Goal: Task Accomplishment & Management: Complete application form

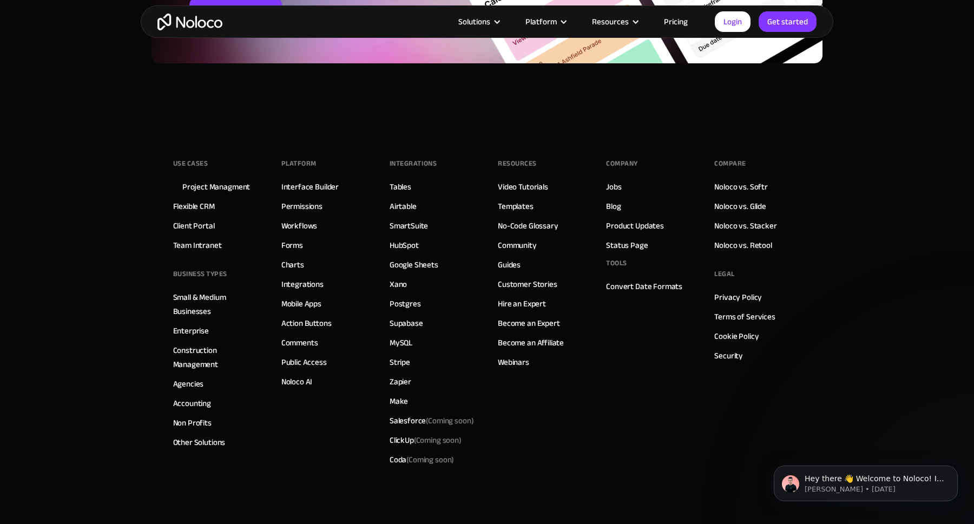
scroll to position [5119, 0]
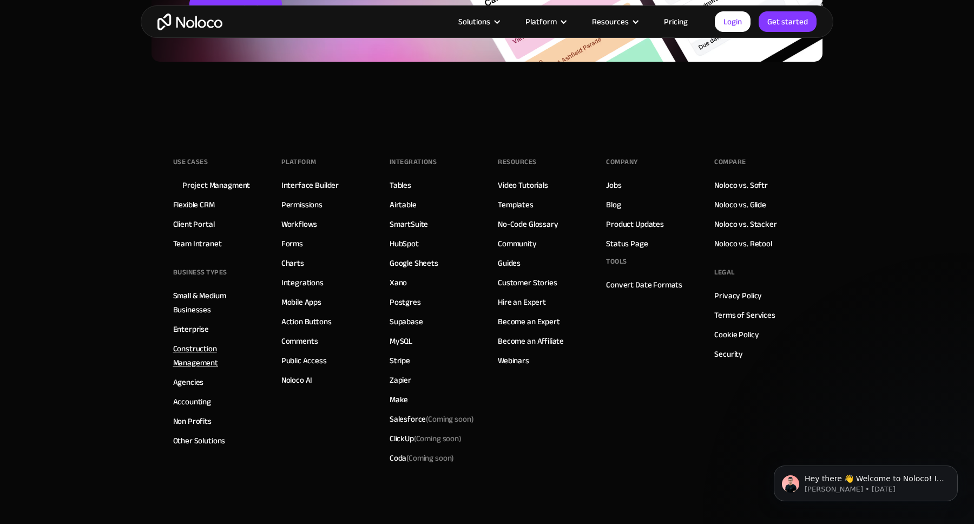
click at [204, 346] on link "Construction Management" at bounding box center [216, 355] width 87 height 28
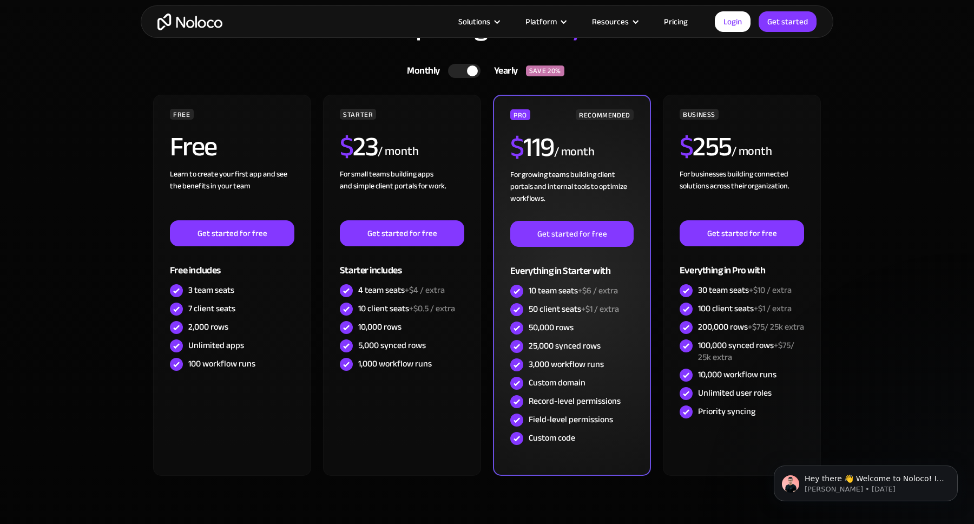
scroll to position [3218, 0]
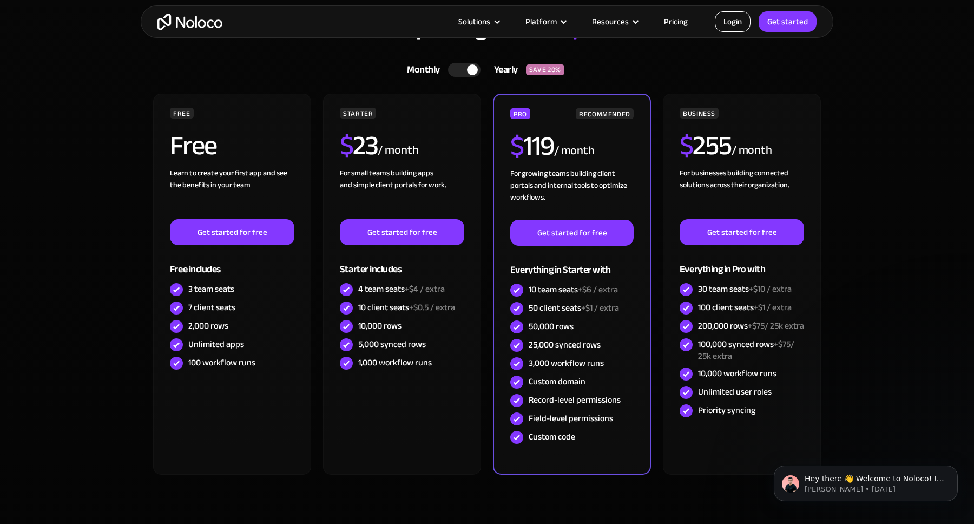
click at [732, 25] on link "Login" at bounding box center [733, 21] width 36 height 21
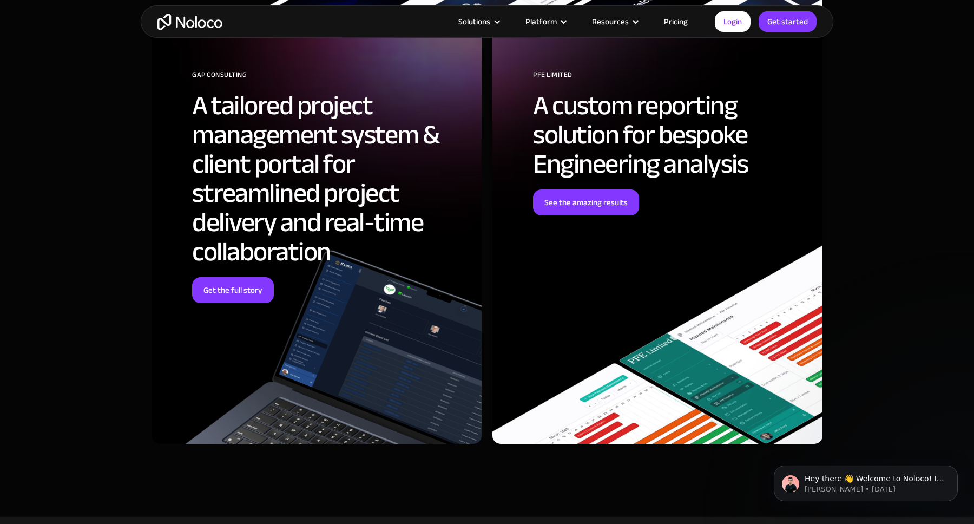
scroll to position [4190, 0]
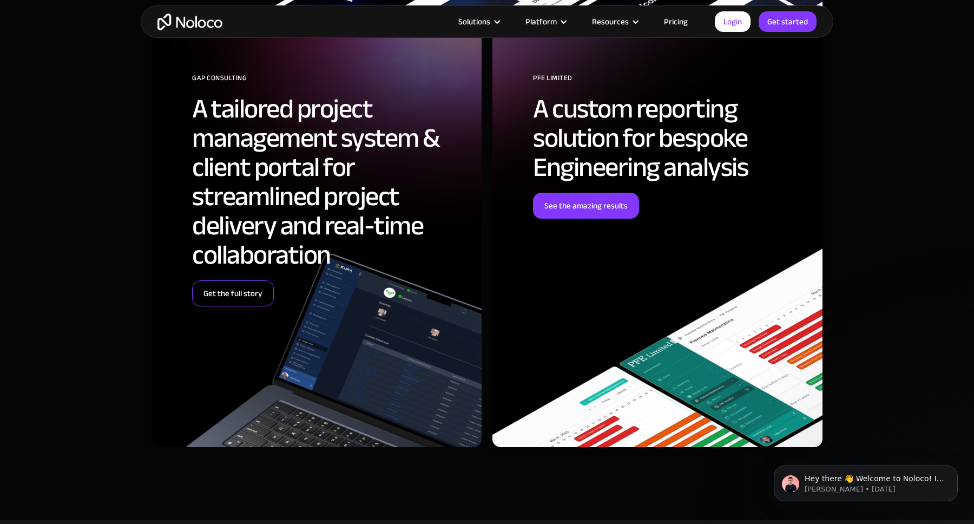
click at [239, 296] on link "Get the full story" at bounding box center [233, 293] width 82 height 26
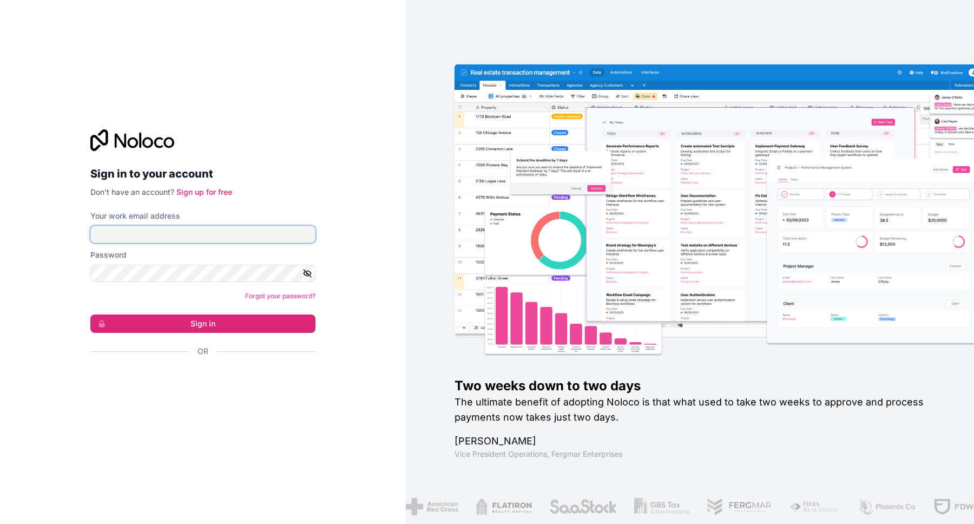
type input "alex@wipetheslate.no"
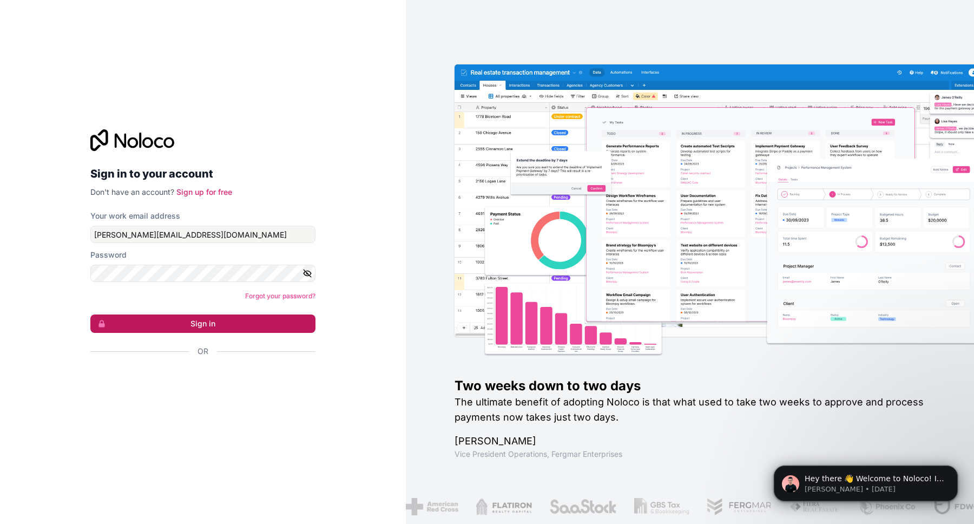
click at [209, 322] on button "Sign in" at bounding box center [202, 323] width 225 height 18
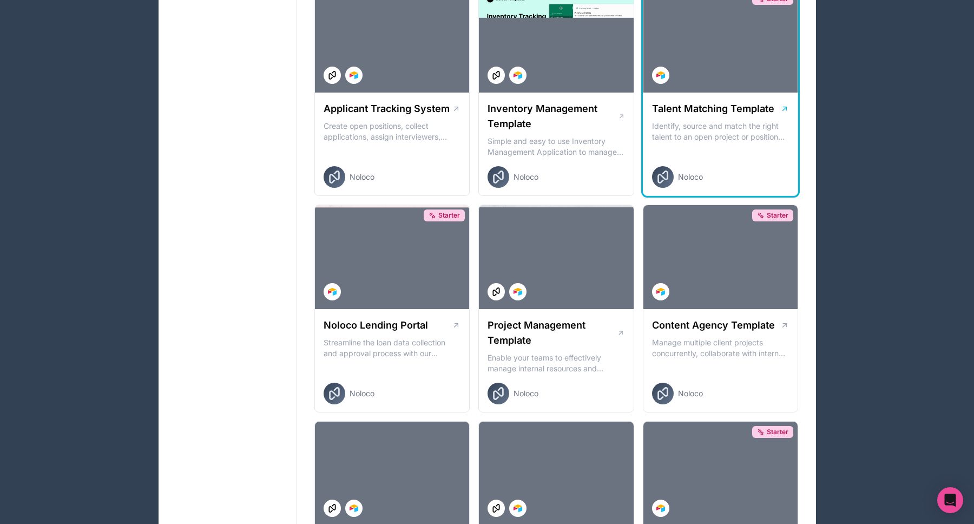
scroll to position [279, 0]
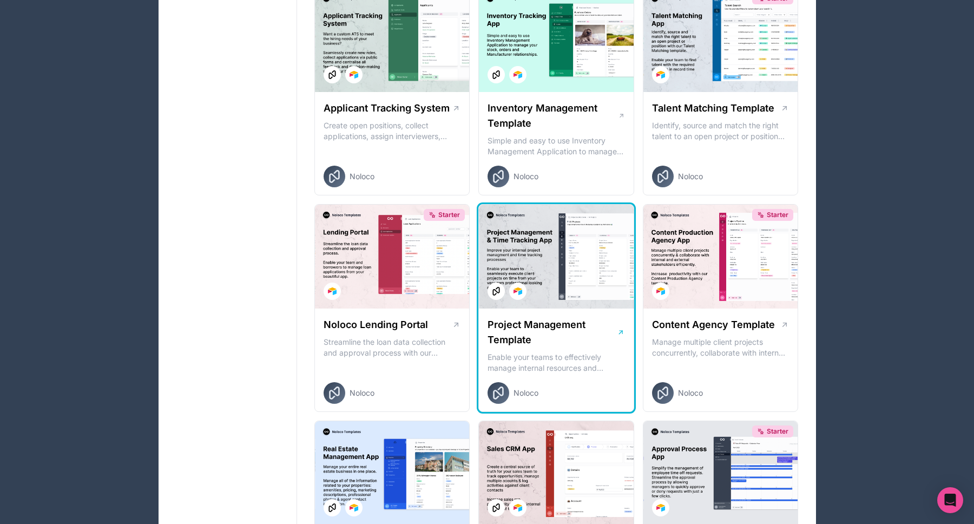
click at [536, 235] on div at bounding box center [556, 256] width 155 height 104
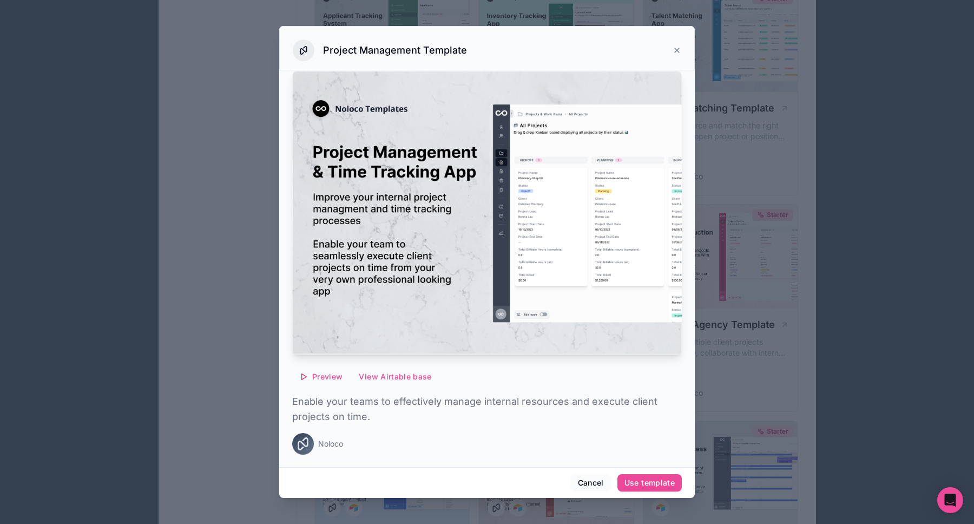
scroll to position [8, 0]
click at [584, 480] on button "Cancel" at bounding box center [591, 482] width 40 height 17
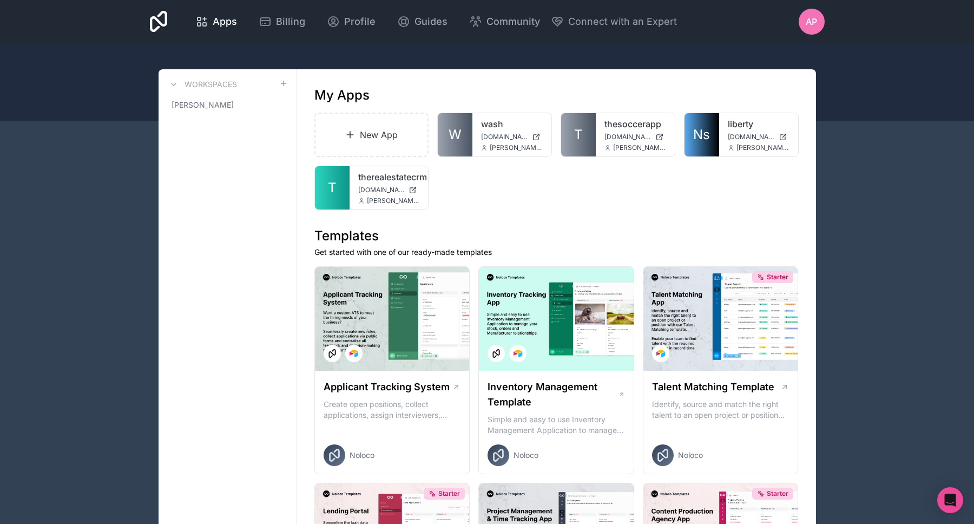
scroll to position [279, 0]
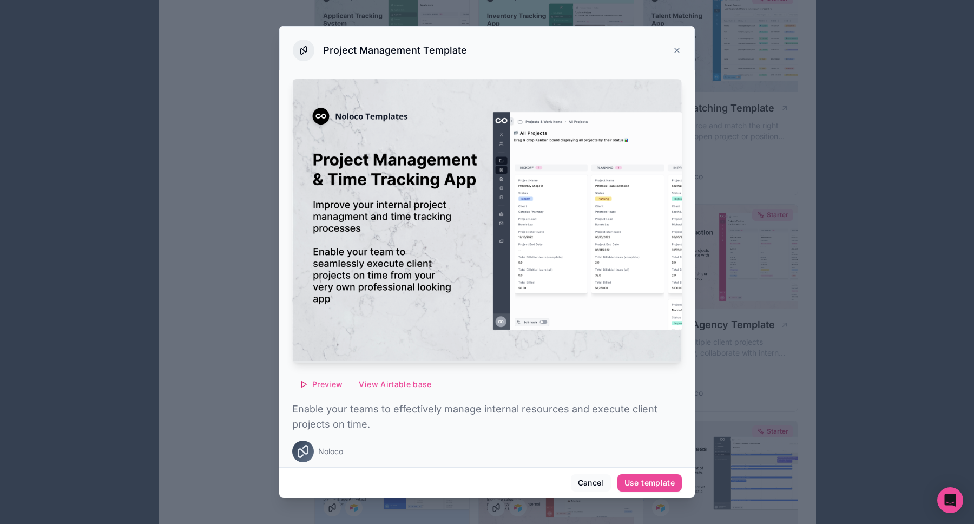
click at [676, 49] on icon at bounding box center [676, 50] width 9 height 9
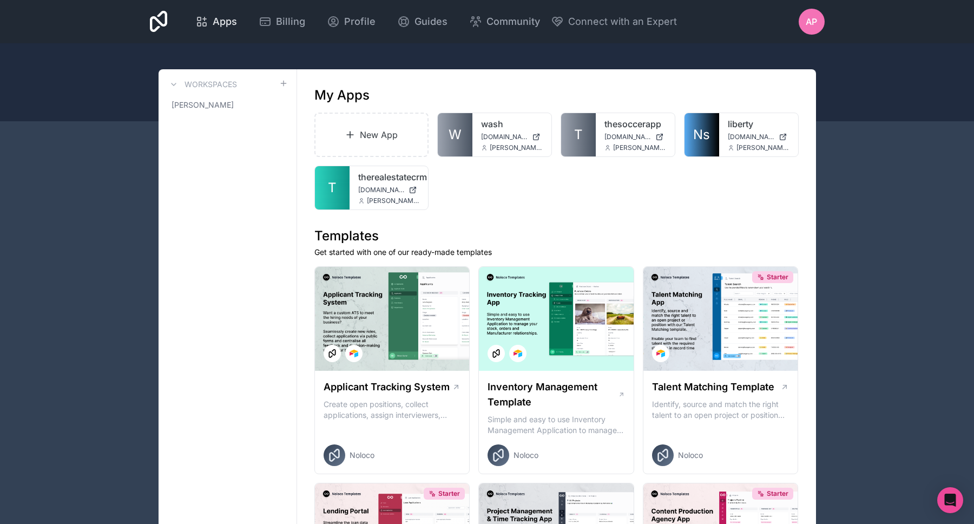
click at [237, 19] on span "Apps" at bounding box center [225, 21] width 24 height 15
click at [390, 136] on link "New App" at bounding box center [371, 135] width 115 height 44
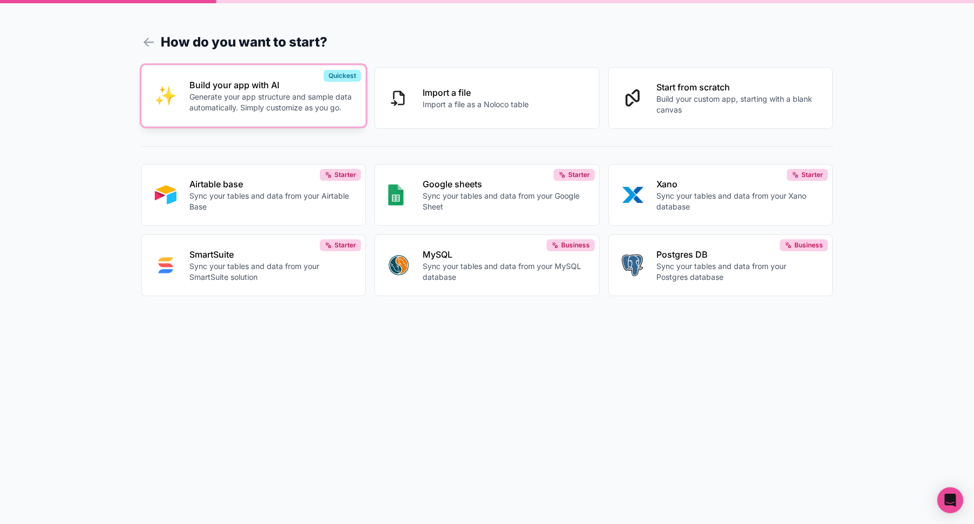
click at [322, 110] on p "Generate your app structure and sample data automatically. Simply customize as …" at bounding box center [270, 102] width 163 height 22
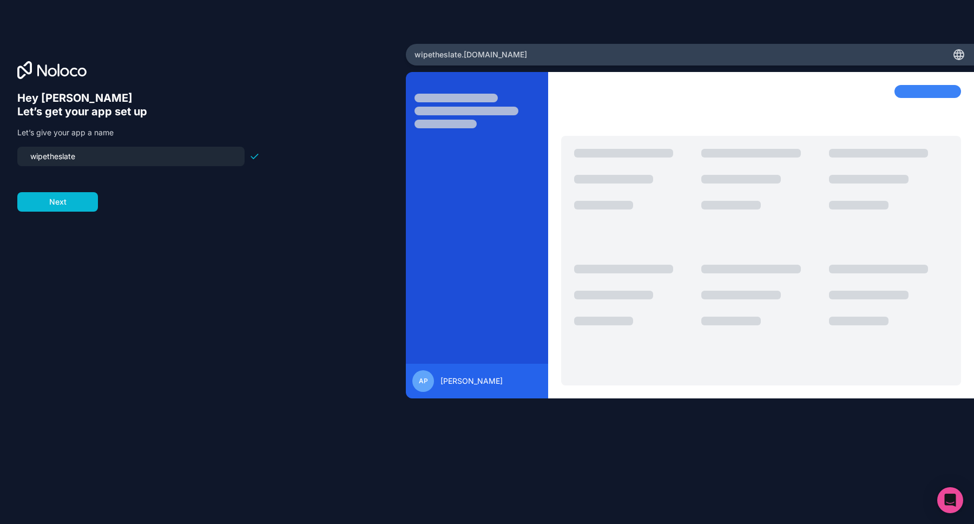
drag, startPoint x: 93, startPoint y: 152, endPoint x: 0, endPoint y: 148, distance: 92.6
click at [0, 148] on div "Hey Alex 👋 Let’s get your app set up Let’s give your app a name wipetheslate Ne…" at bounding box center [203, 262] width 406 height 437
click at [64, 200] on button "Next" at bounding box center [57, 201] width 81 height 19
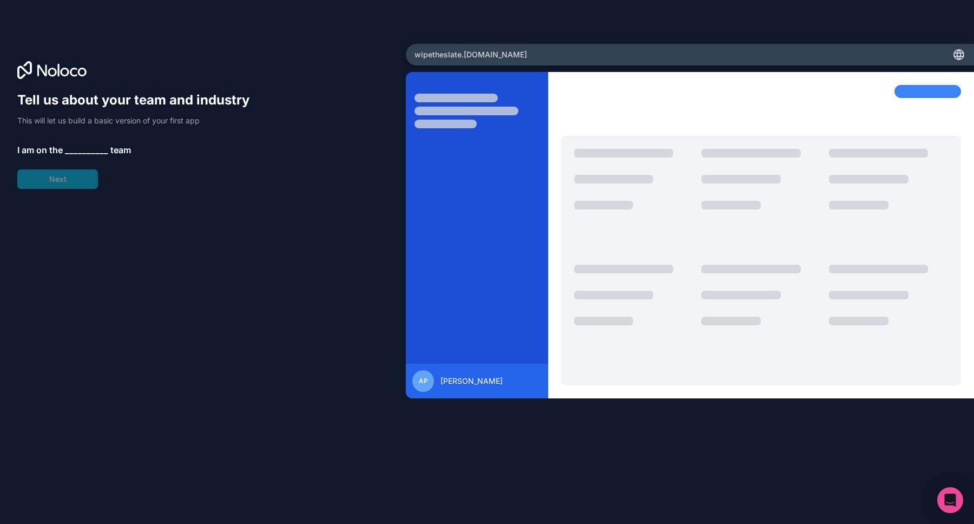
click at [85, 148] on span "__________" at bounding box center [86, 149] width 43 height 13
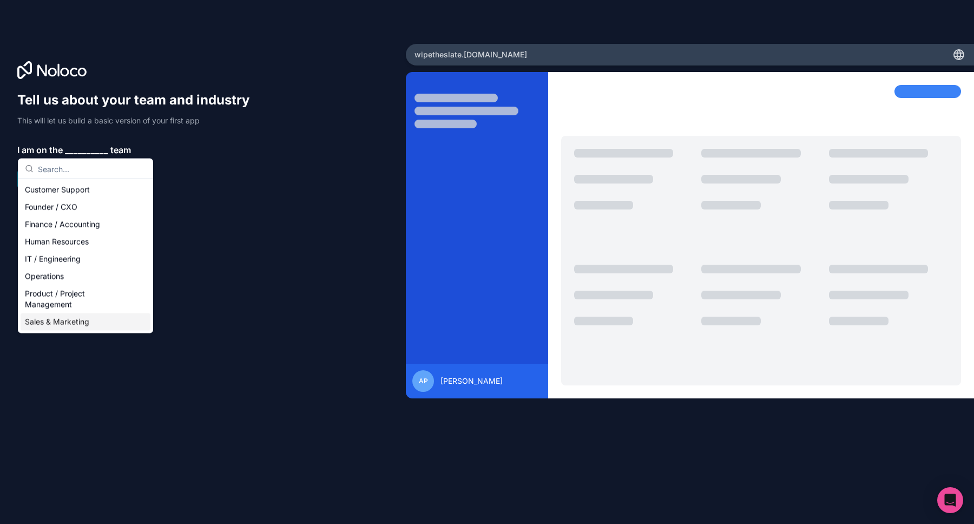
click at [62, 321] on div "Sales & Marketing" at bounding box center [86, 321] width 130 height 17
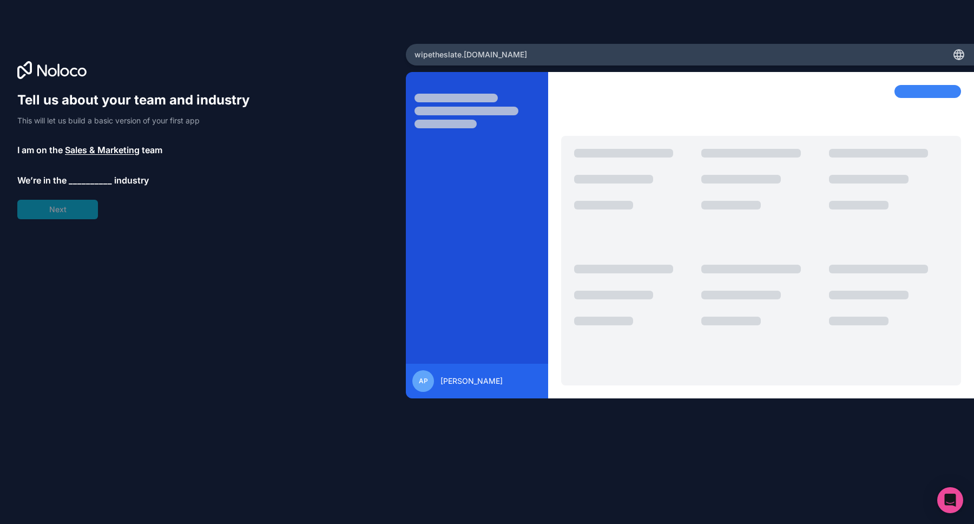
click at [87, 184] on span "__________" at bounding box center [90, 180] width 43 height 13
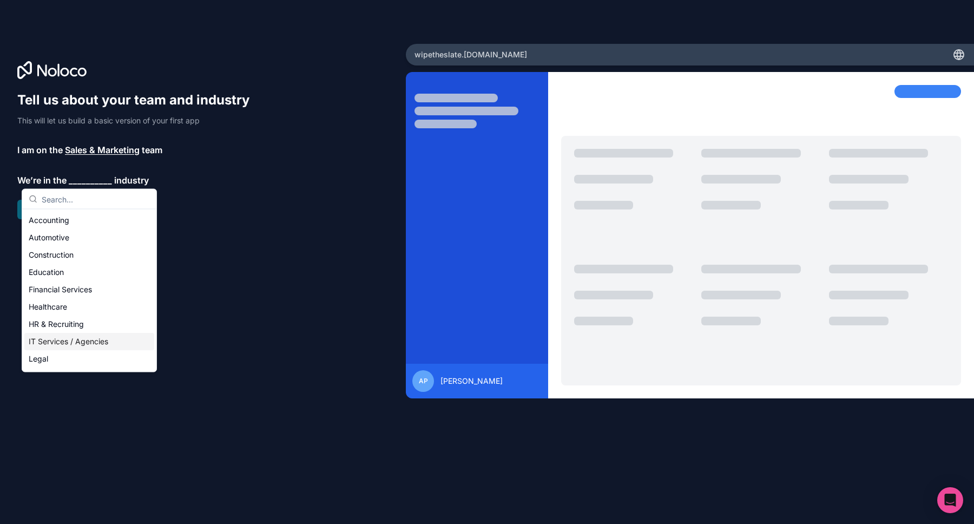
click at [69, 343] on div "IT Services / Agencies" at bounding box center [89, 341] width 130 height 17
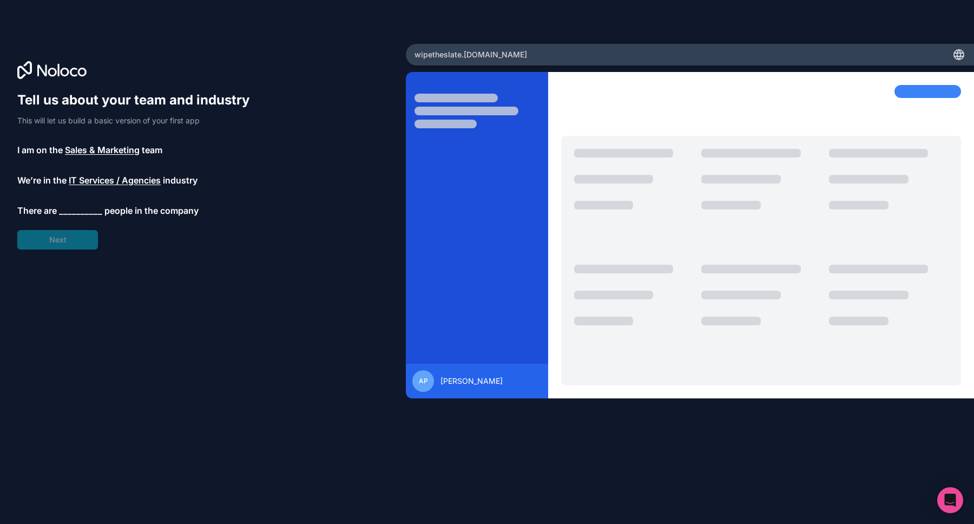
click at [85, 207] on span "__________" at bounding box center [80, 210] width 43 height 13
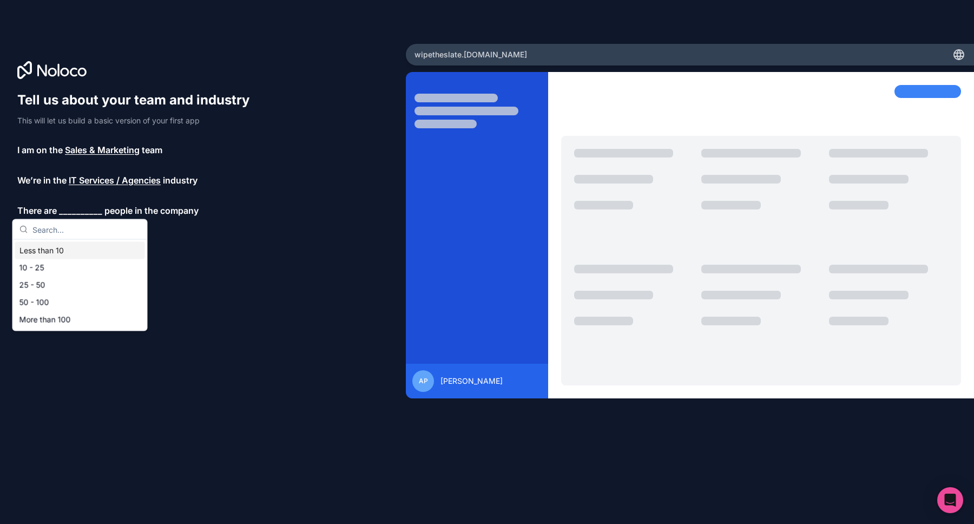
click at [70, 252] on div "Less than 10" at bounding box center [80, 250] width 130 height 17
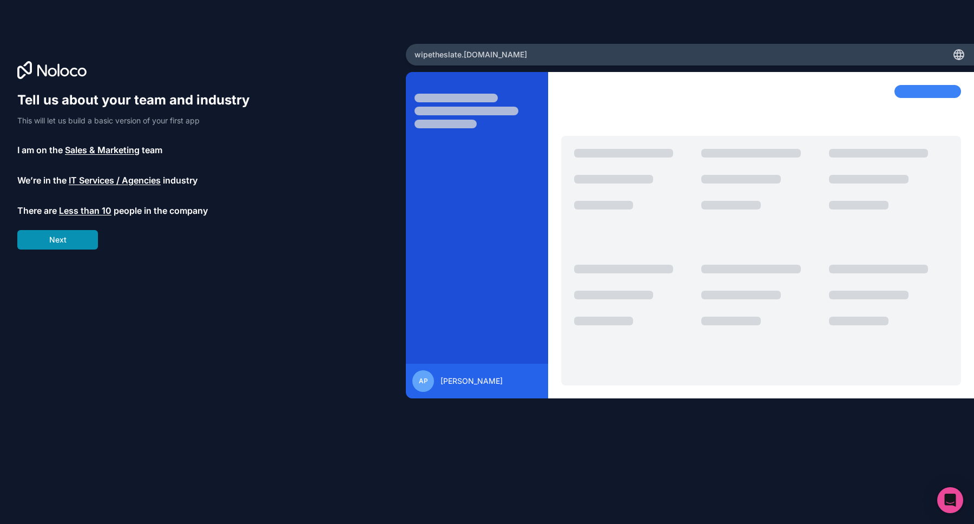
click at [74, 242] on button "Next" at bounding box center [57, 239] width 81 height 19
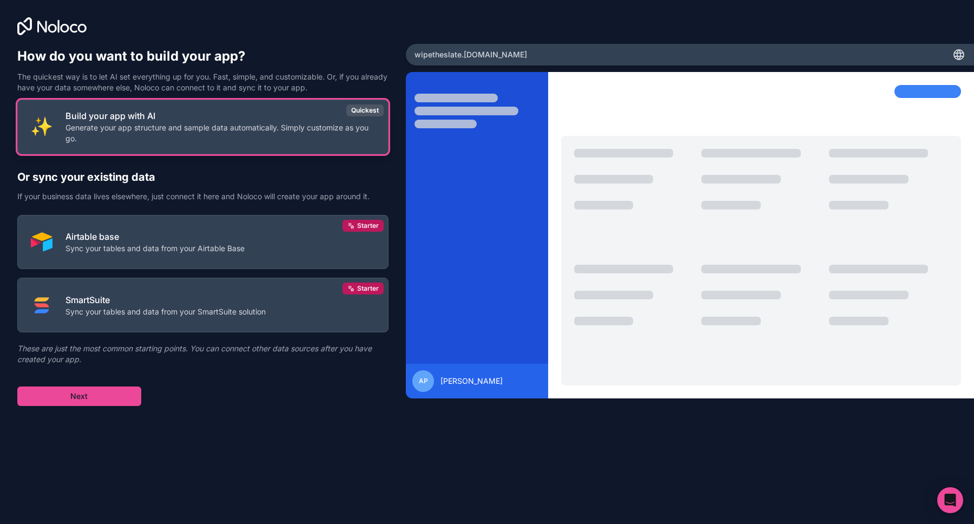
click at [249, 131] on p "Generate your app structure and sample data automatically. Simply customize as …" at bounding box center [219, 133] width 309 height 22
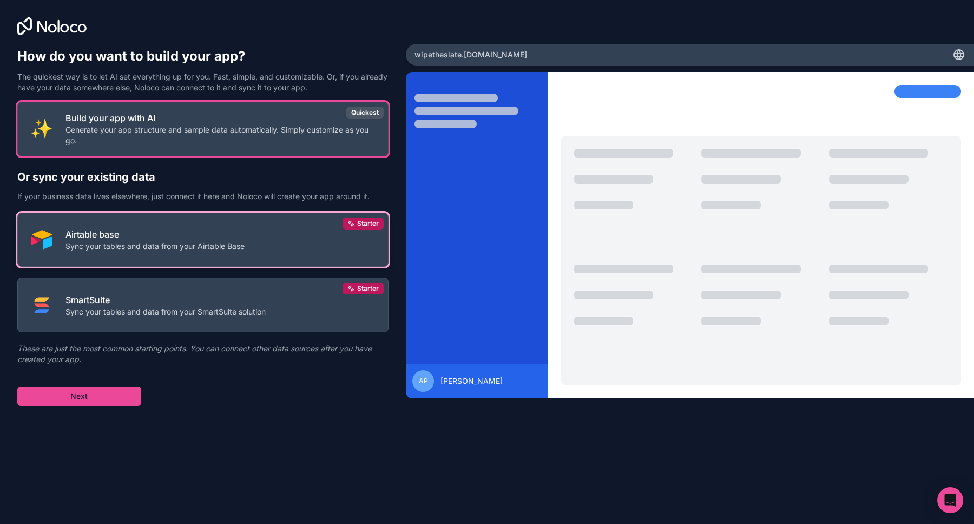
click at [187, 240] on p "Airtable base" at bounding box center [154, 234] width 179 height 13
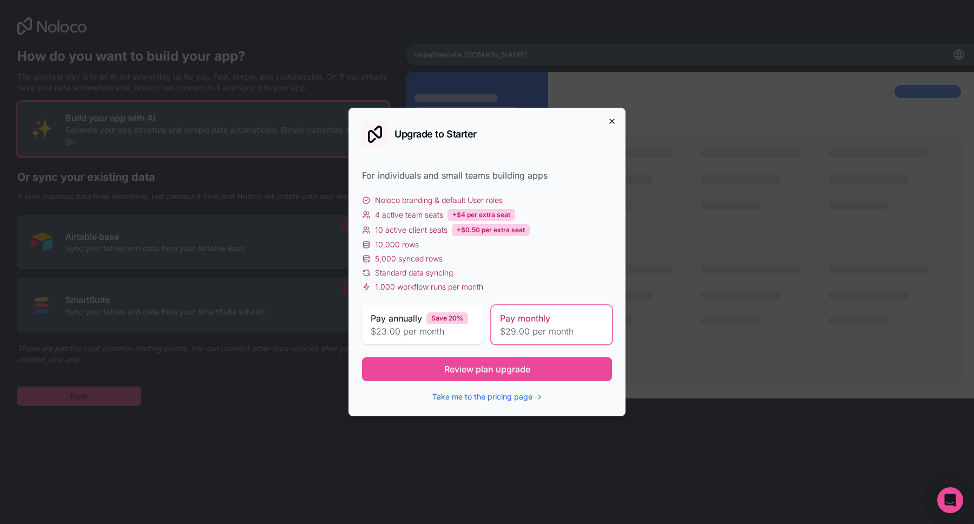
click at [610, 118] on icon "button" at bounding box center [612, 121] width 9 height 9
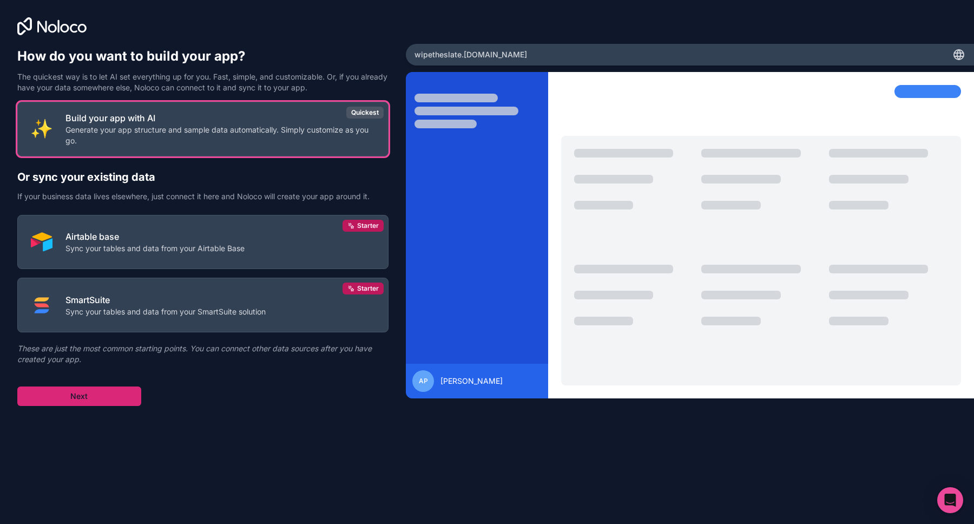
click at [105, 400] on button "Next" at bounding box center [79, 395] width 124 height 19
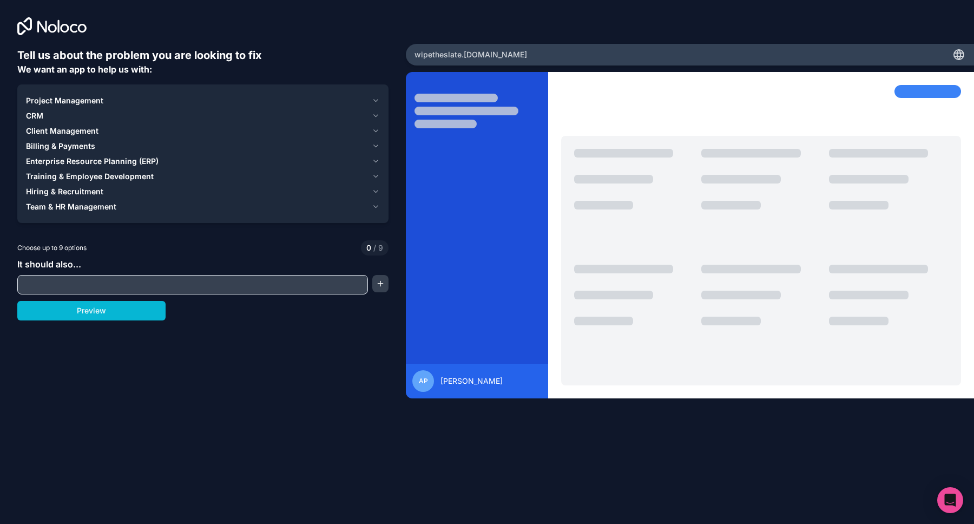
click at [93, 96] on span "Project Management" at bounding box center [64, 100] width 77 height 11
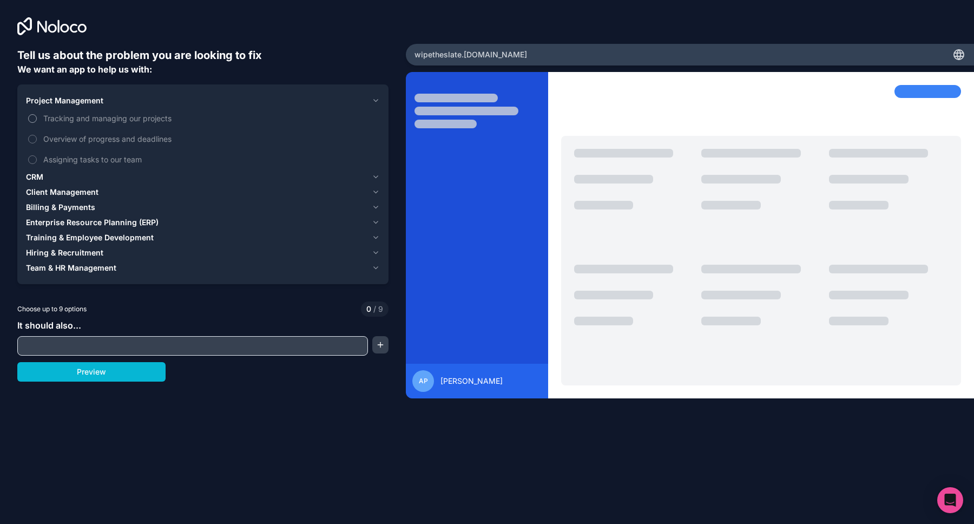
click at [31, 116] on button "Tracking and managing our projects" at bounding box center [32, 118] width 9 height 9
click at [33, 141] on button "Overview of progress and deadlines" at bounding box center [32, 139] width 9 height 9
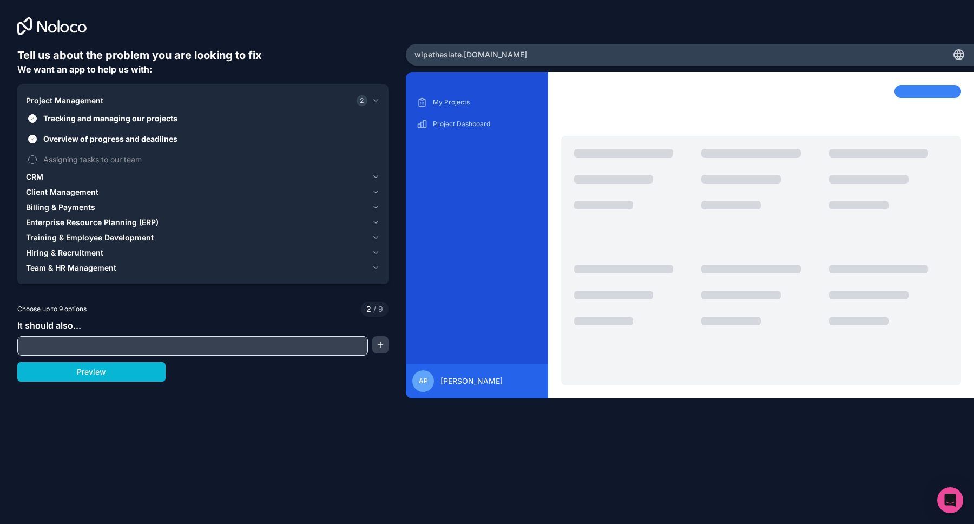
click at [31, 160] on button "Assigning tasks to our team" at bounding box center [32, 159] width 9 height 9
click at [35, 179] on span "CRM" at bounding box center [34, 176] width 17 height 11
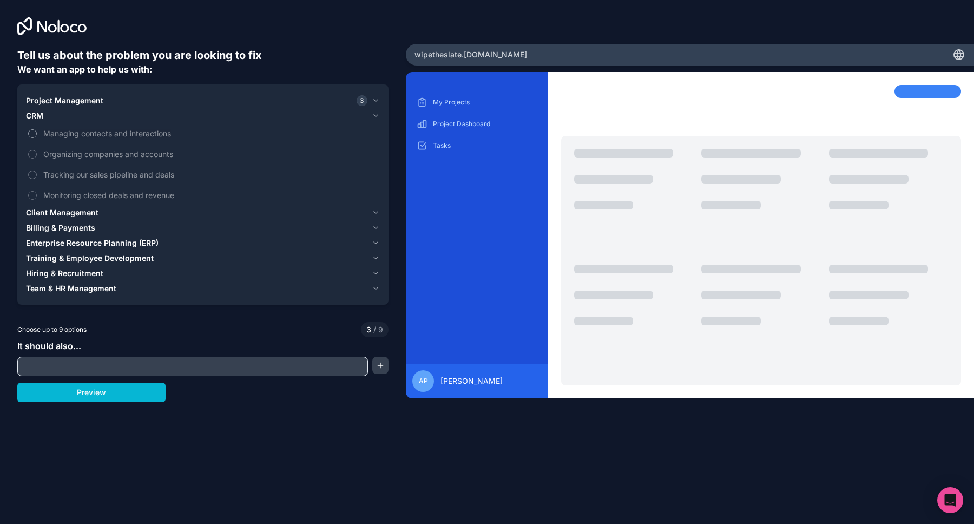
click at [32, 131] on button "Managing contacts and interactions" at bounding box center [32, 133] width 9 height 9
click at [31, 151] on button "Organizing companies and accounts" at bounding box center [32, 154] width 9 height 9
click at [32, 173] on button "Tracking our sales pipeline and deals" at bounding box center [32, 174] width 9 height 9
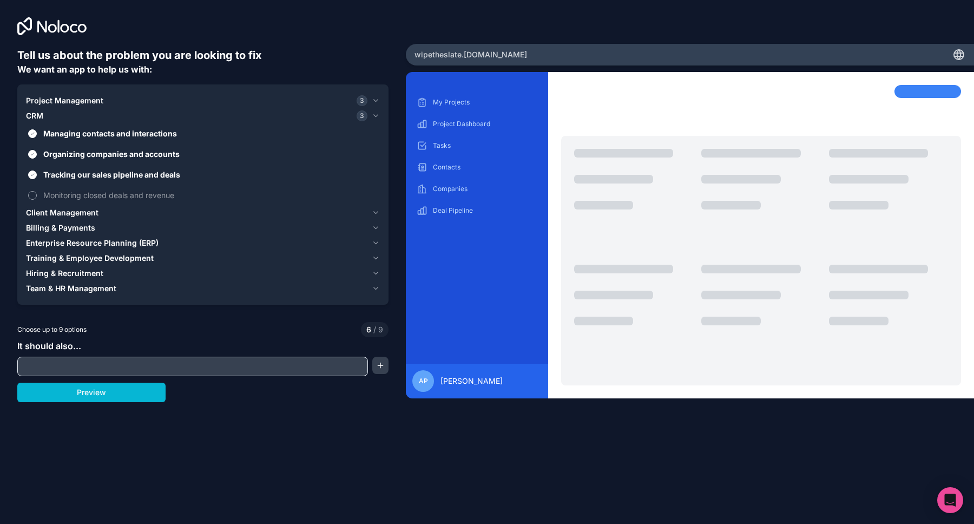
click at [32, 195] on button "Monitoring closed deals and revenue" at bounding box center [32, 195] width 9 height 9
click at [75, 213] on span "Client Management" at bounding box center [62, 212] width 72 height 11
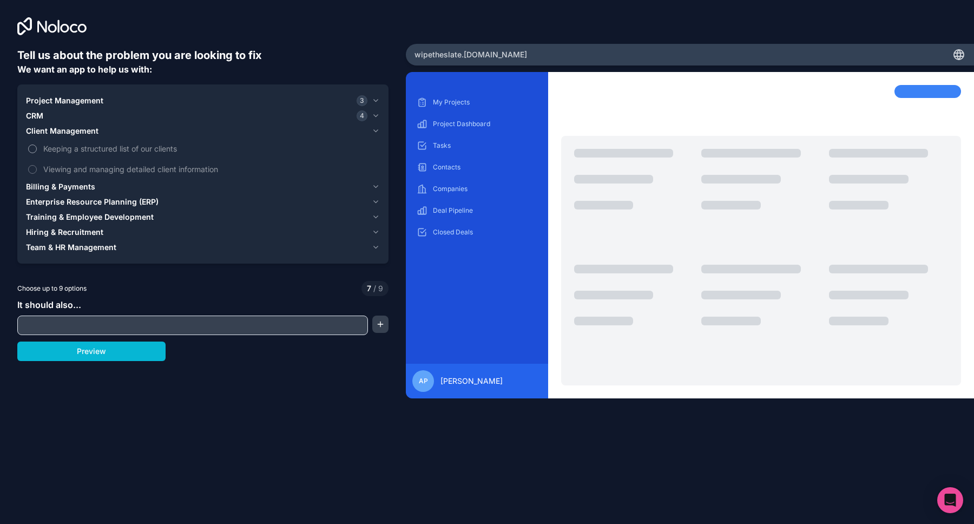
click at [34, 147] on button "Keeping a structured list of our clients" at bounding box center [32, 148] width 9 height 9
click at [33, 171] on button "Viewing and managing detailed client information" at bounding box center [32, 169] width 9 height 9
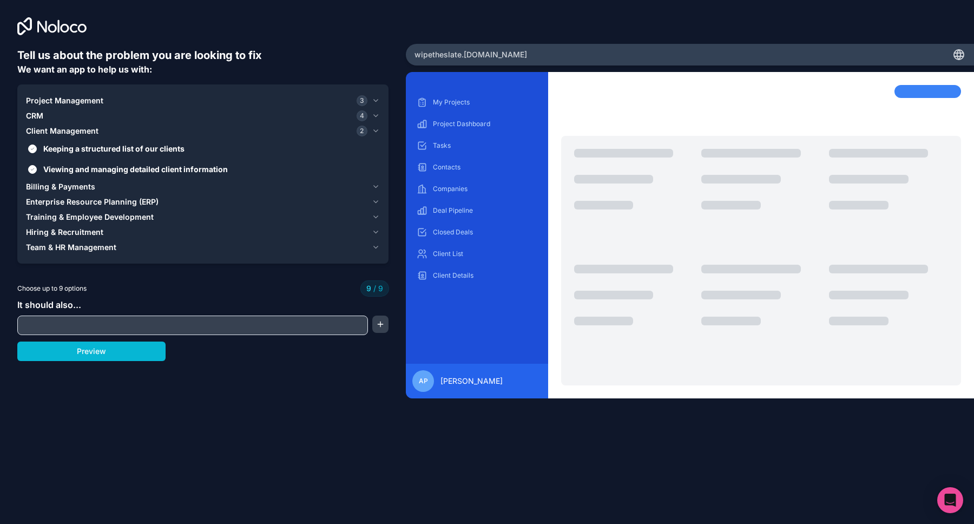
click at [72, 185] on span "Billing & Payments" at bounding box center [60, 186] width 69 height 11
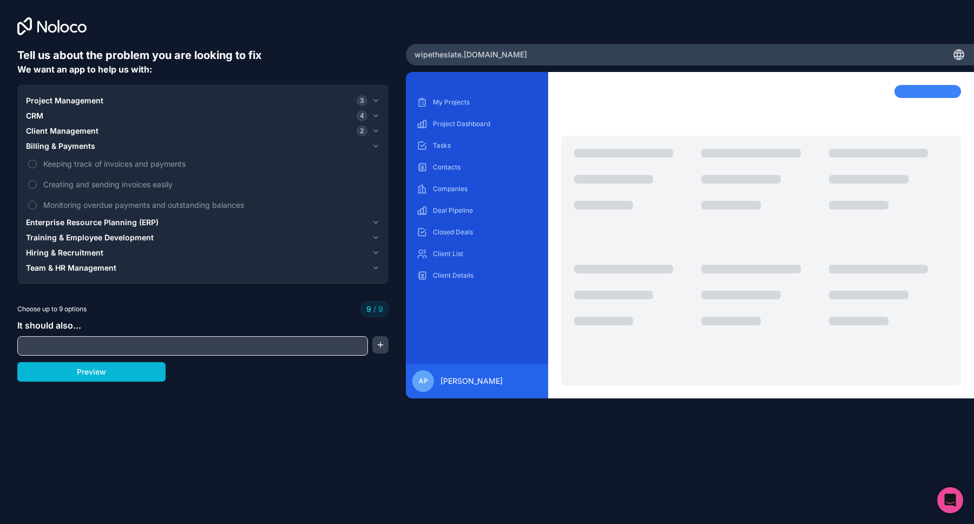
click at [102, 223] on span "Enterprise Resource Planning (ERP)" at bounding box center [92, 222] width 133 height 11
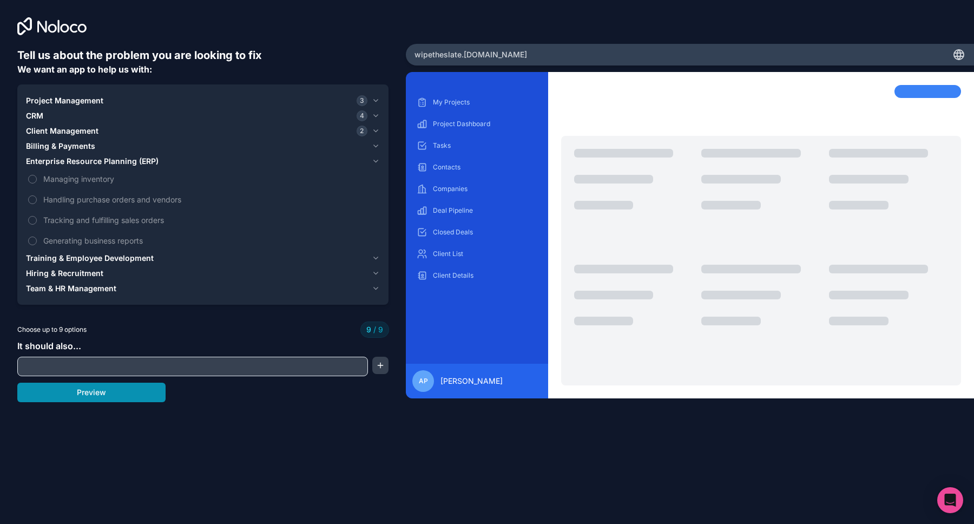
click at [134, 395] on button "Preview" at bounding box center [91, 391] width 148 height 19
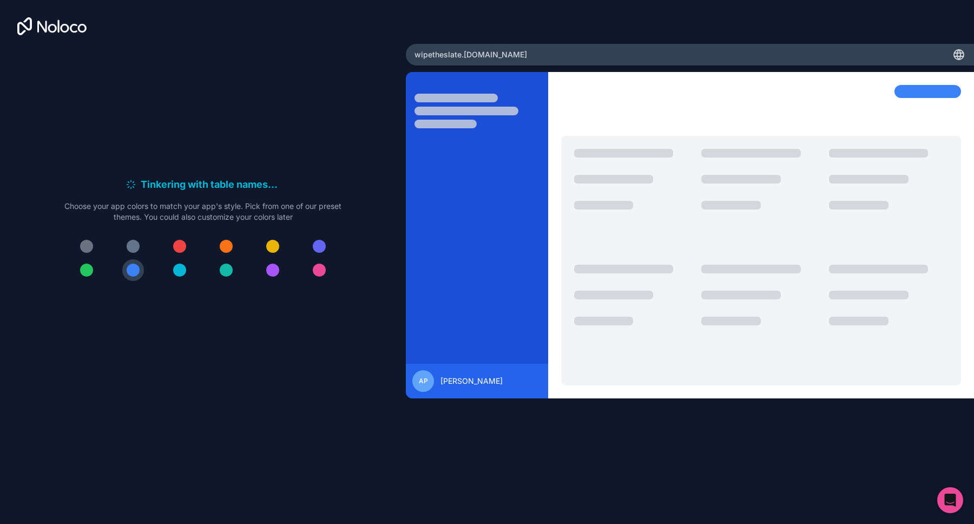
click at [227, 271] on div at bounding box center [226, 269] width 13 height 13
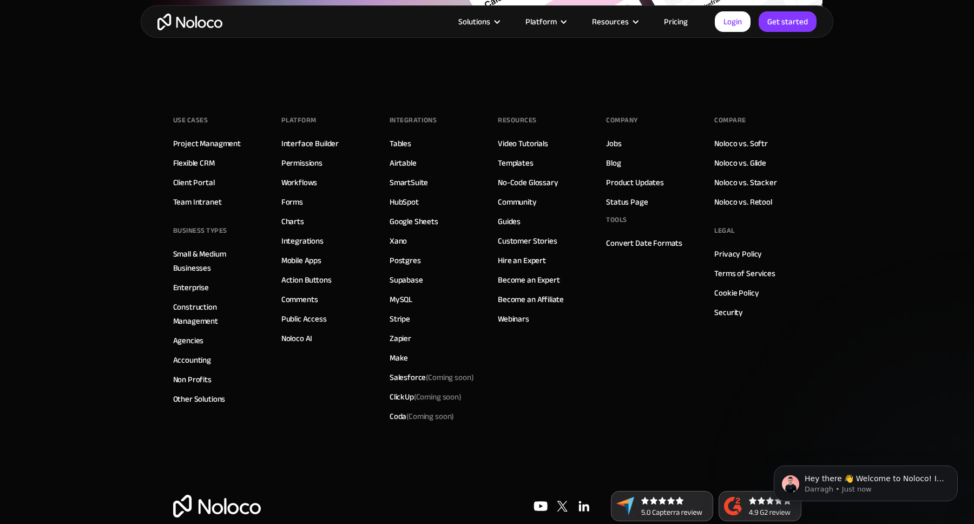
scroll to position [3405, 0]
drag, startPoint x: 534, startPoint y: 269, endPoint x: 522, endPoint y: 269, distance: 13.0
click at [522, 273] on link "Become an Expert" at bounding box center [529, 280] width 62 height 14
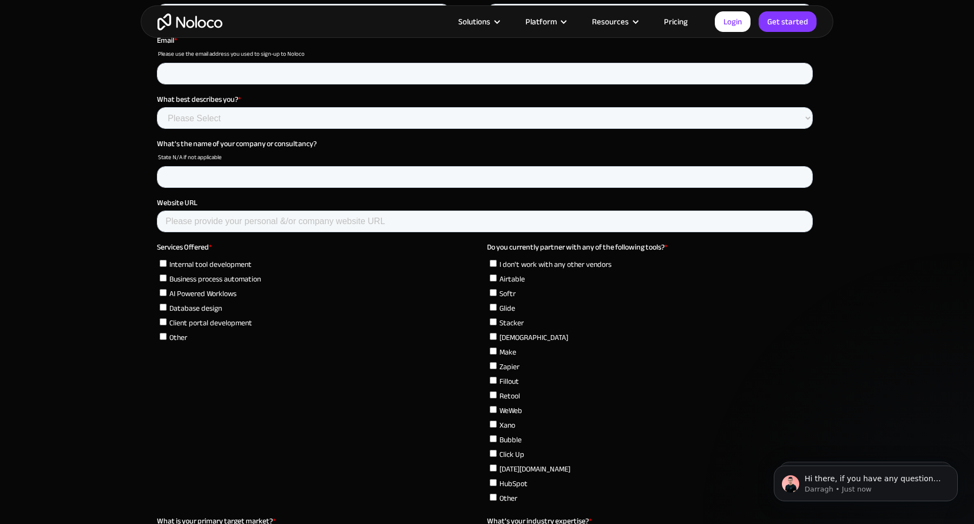
scroll to position [3099, 0]
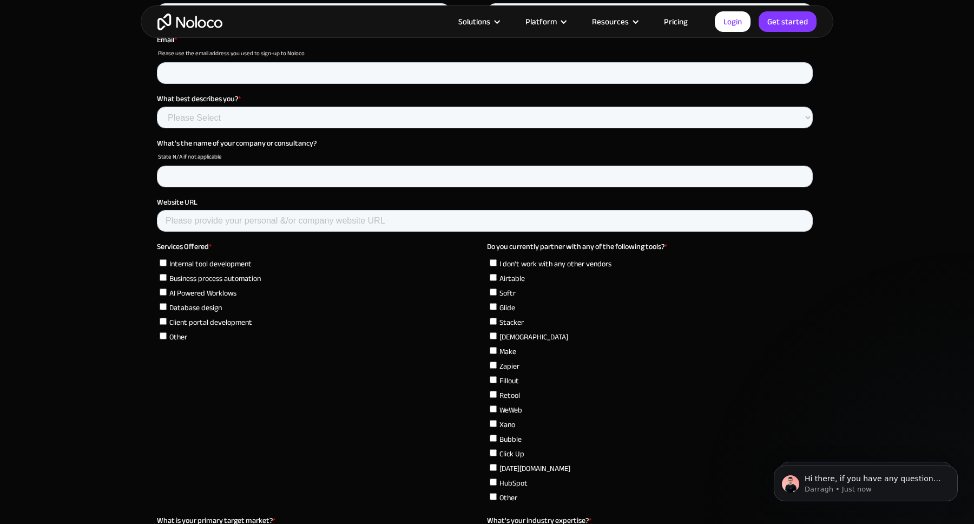
click at [491, 493] on input "Other" at bounding box center [493, 496] width 7 height 7
checkbox input "false"
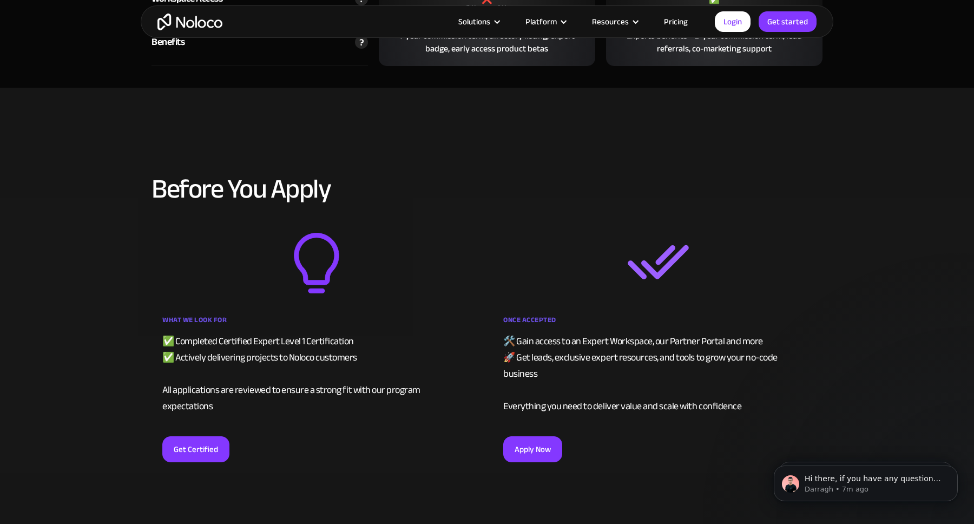
scroll to position [2002, 0]
click at [177, 435] on link "Get Certified" at bounding box center [195, 448] width 67 height 26
click at [206, 435] on link "Get Certified" at bounding box center [195, 448] width 67 height 26
click at [199, 444] on link "Get Certified" at bounding box center [195, 448] width 67 height 26
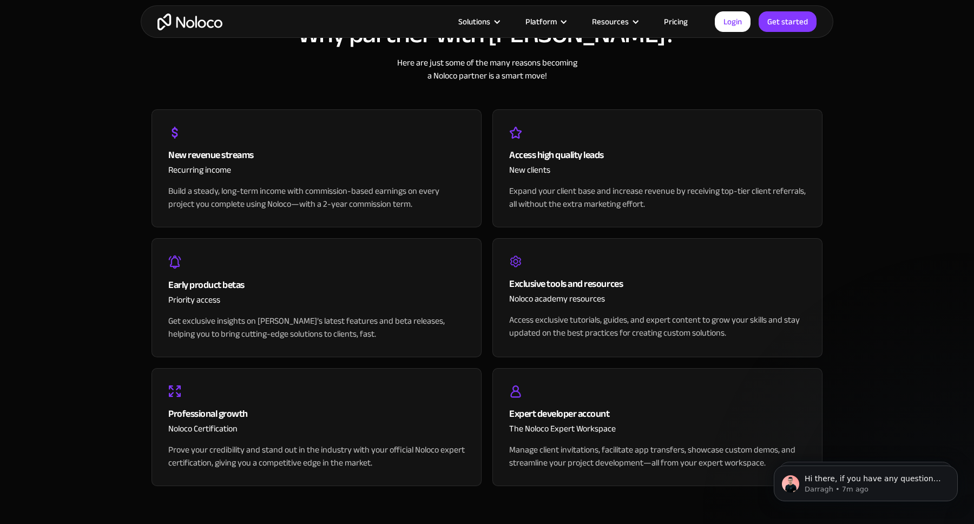
scroll to position [888, 0]
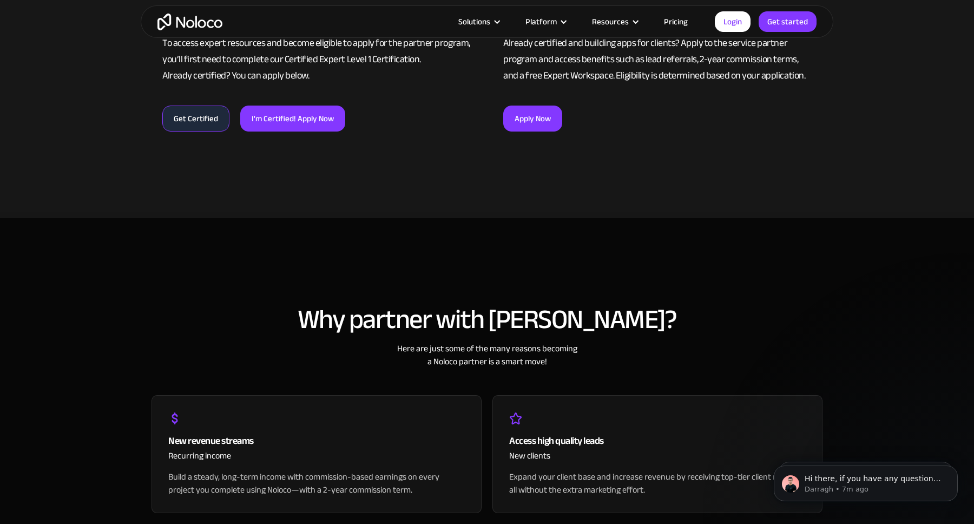
click at [187, 111] on link "Get Certified" at bounding box center [195, 118] width 67 height 26
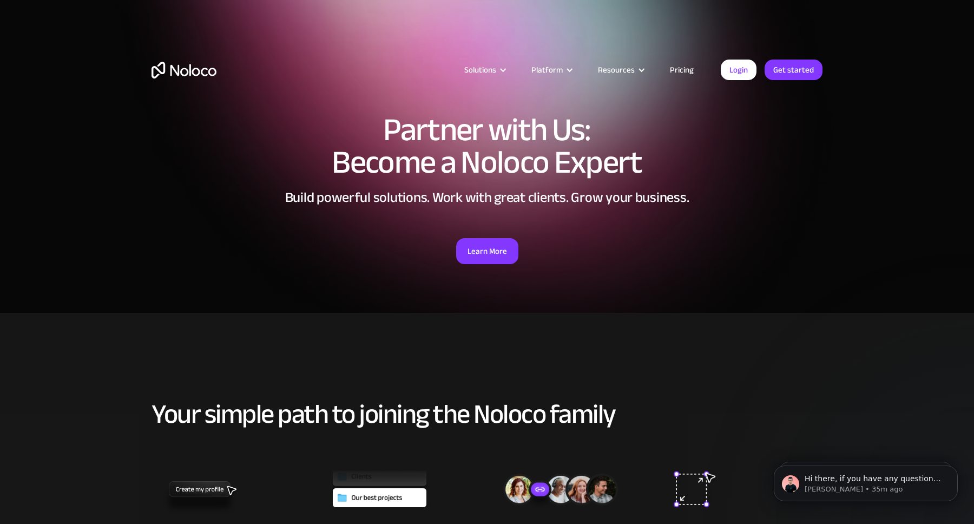
scroll to position [0, 0]
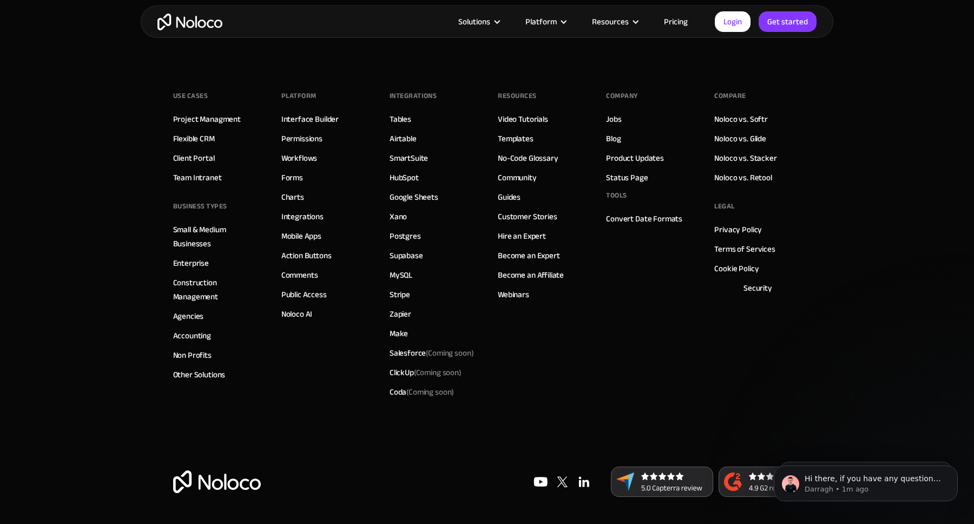
scroll to position [952, 0]
click at [762, 287] on link "Security" at bounding box center [757, 288] width 29 height 14
